Goal: Task Accomplishment & Management: Manage account settings

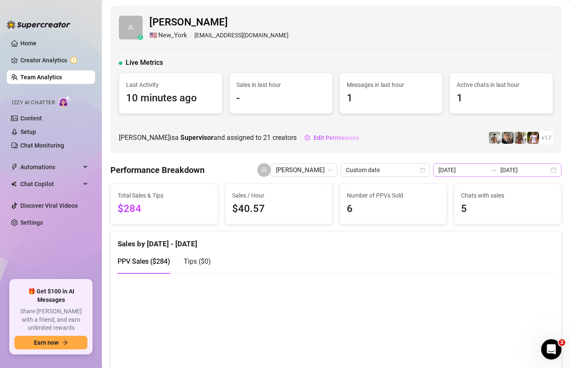
click at [489, 164] on div "[DATE] [DATE]" at bounding box center [497, 170] width 128 height 14
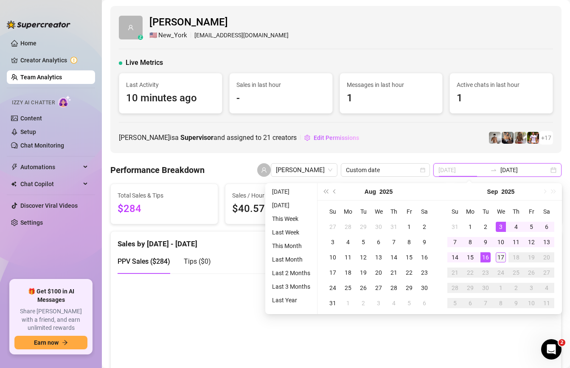
type input "[DATE]"
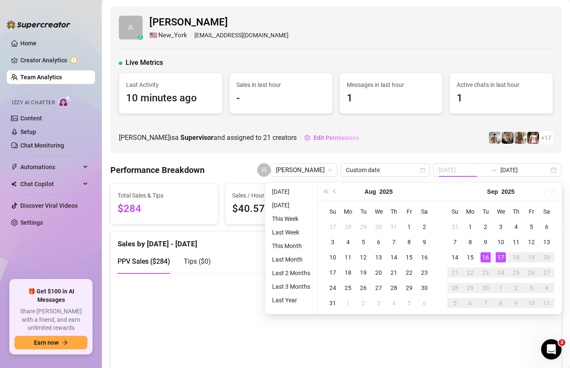
click at [502, 254] on div "17" at bounding box center [500, 257] width 10 height 10
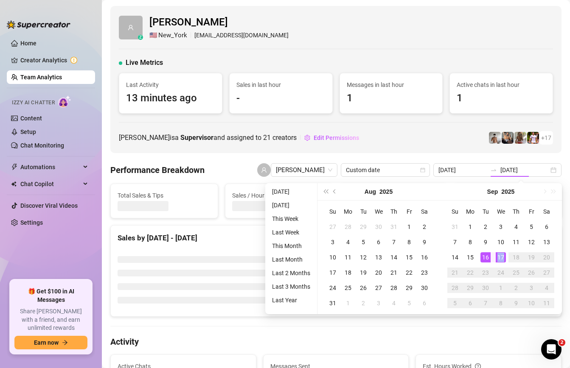
type input "[DATE]"
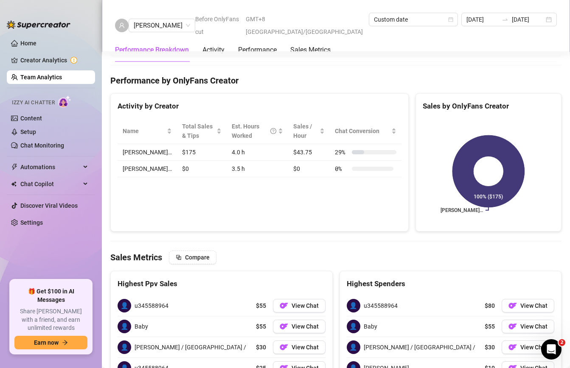
scroll to position [1039, 0]
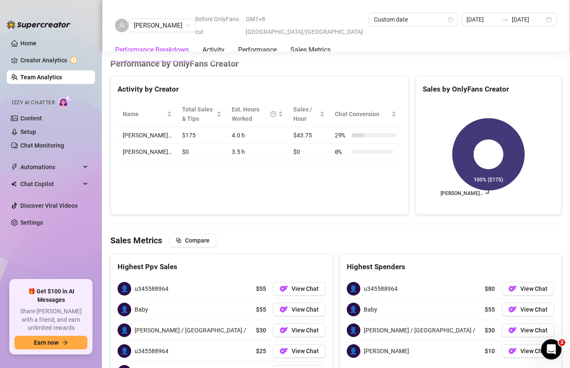
click at [49, 76] on link "Team Analytics" at bounding box center [41, 77] width 42 height 7
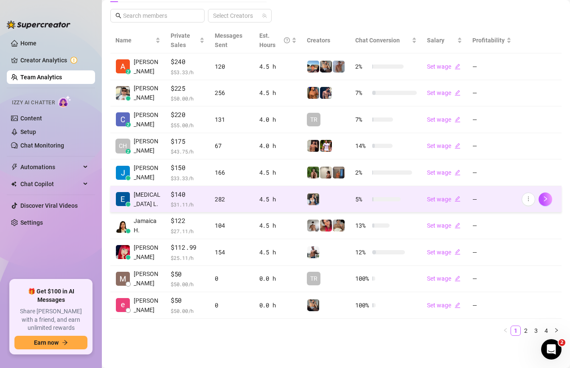
scroll to position [190, 0]
